Goal: Information Seeking & Learning: Learn about a topic

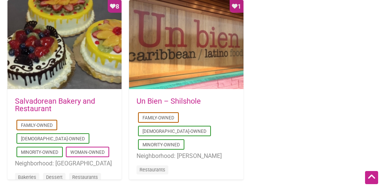
scroll to position [789, 0]
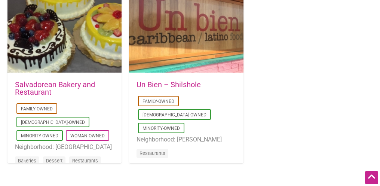
click at [74, 82] on link "Salvadorean Bakery and Restaurant" at bounding box center [55, 88] width 80 height 16
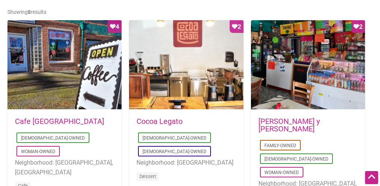
scroll to position [384, 0]
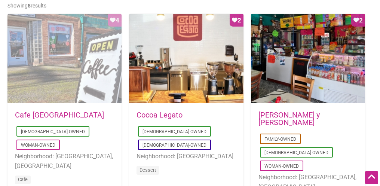
click at [33, 43] on div "Favorite Count 4" at bounding box center [64, 59] width 114 height 90
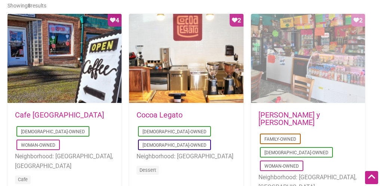
click at [275, 70] on div "Favorite Count 2" at bounding box center [308, 59] width 114 height 90
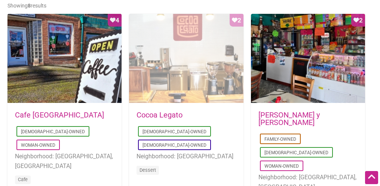
click at [173, 40] on div "Favorite Count 2" at bounding box center [186, 59] width 114 height 90
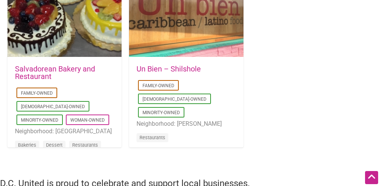
scroll to position [805, 0]
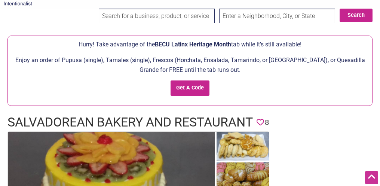
scroll to position [10, 0]
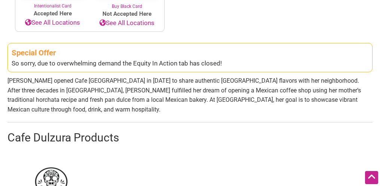
scroll to position [422, 0]
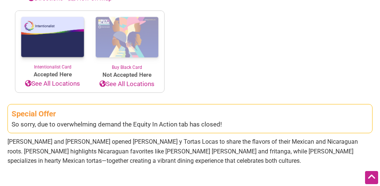
scroll to position [409, 0]
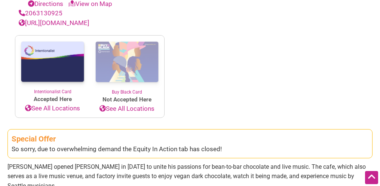
scroll to position [344, 0]
